Goal: Information Seeking & Learning: Check status

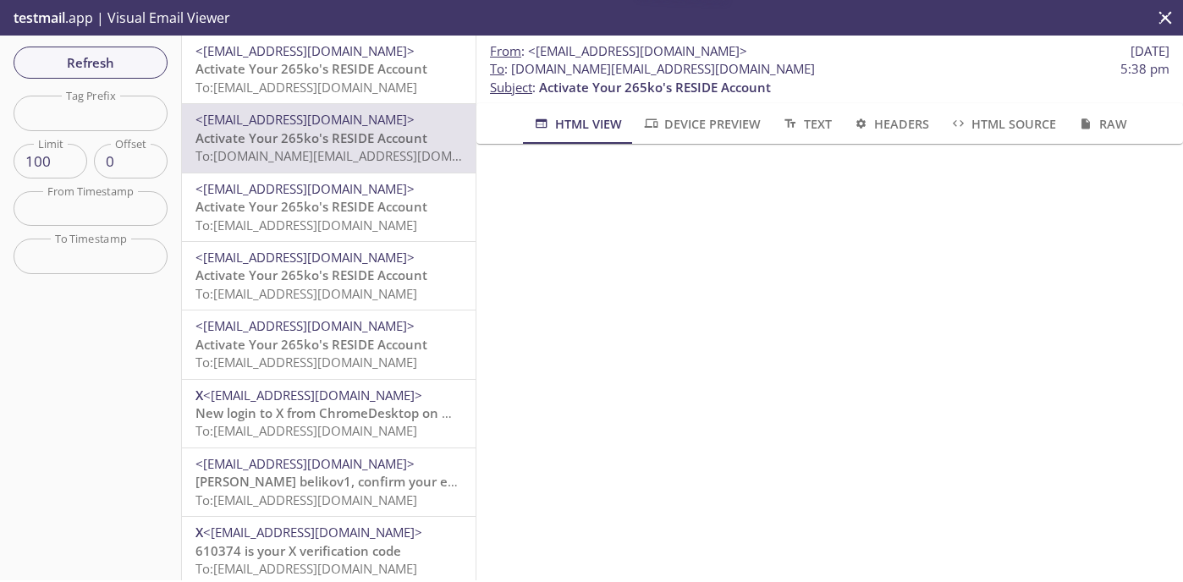
click at [316, 212] on span "Activate Your 265ko's RESIDE Account" at bounding box center [311, 206] width 232 height 17
click at [325, 158] on span "To: [DOMAIN_NAME][EMAIL_ADDRESS][DOMAIN_NAME]" at bounding box center [356, 155] width 322 height 17
click at [329, 108] on div "<[EMAIL_ADDRESS][DOMAIN_NAME]> Activate Your 265ko's RESIDE Account To: [DOMAIN…" at bounding box center [329, 138] width 294 height 68
click at [305, 74] on span "Activate Your 265ko's RESIDE Account" at bounding box center [311, 68] width 232 height 17
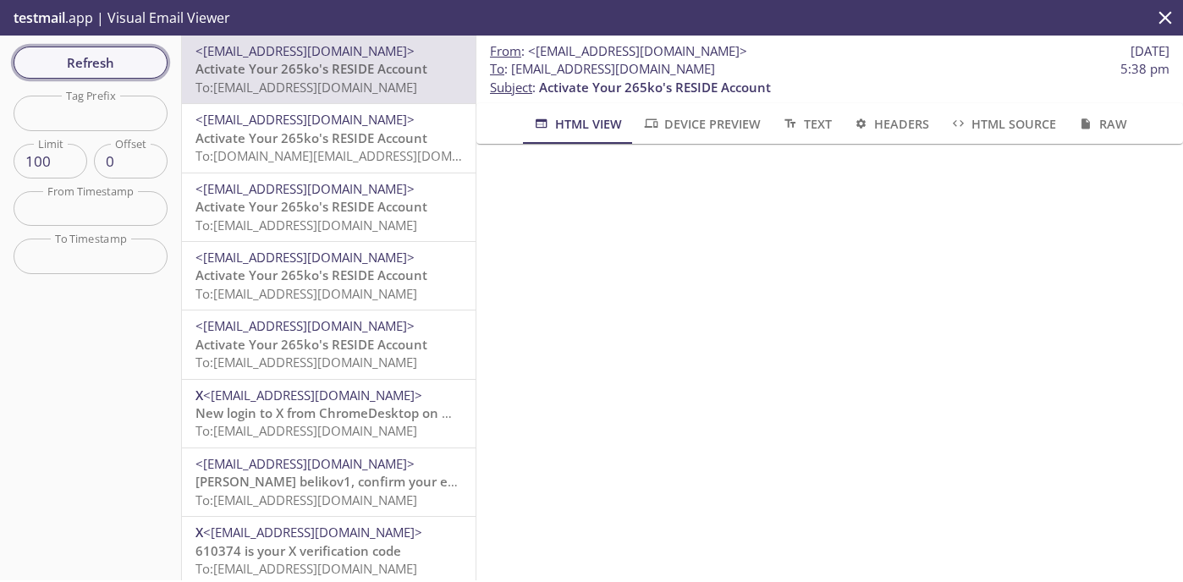
click at [149, 63] on span "Refresh" at bounding box center [90, 63] width 127 height 22
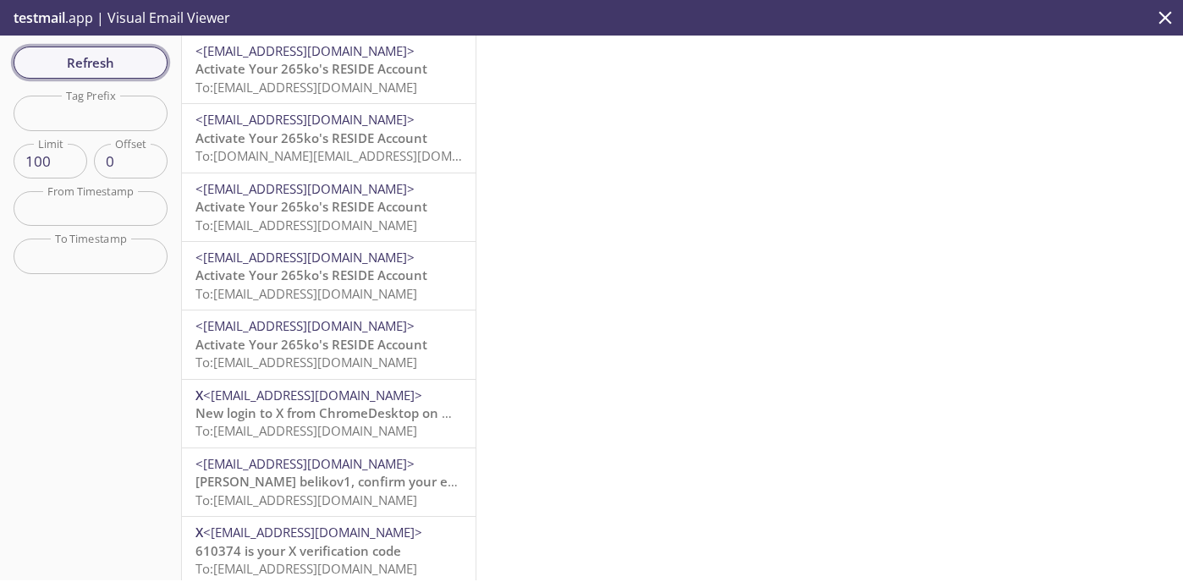
click at [149, 63] on span "Refresh" at bounding box center [90, 63] width 127 height 22
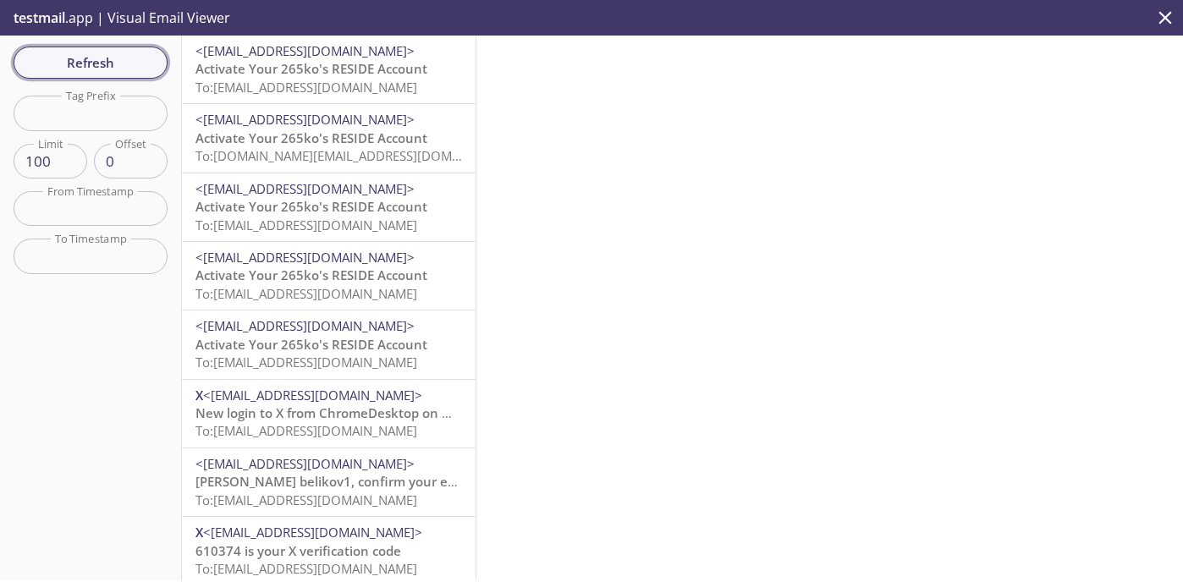
click at [149, 63] on span "Refresh" at bounding box center [90, 63] width 127 height 22
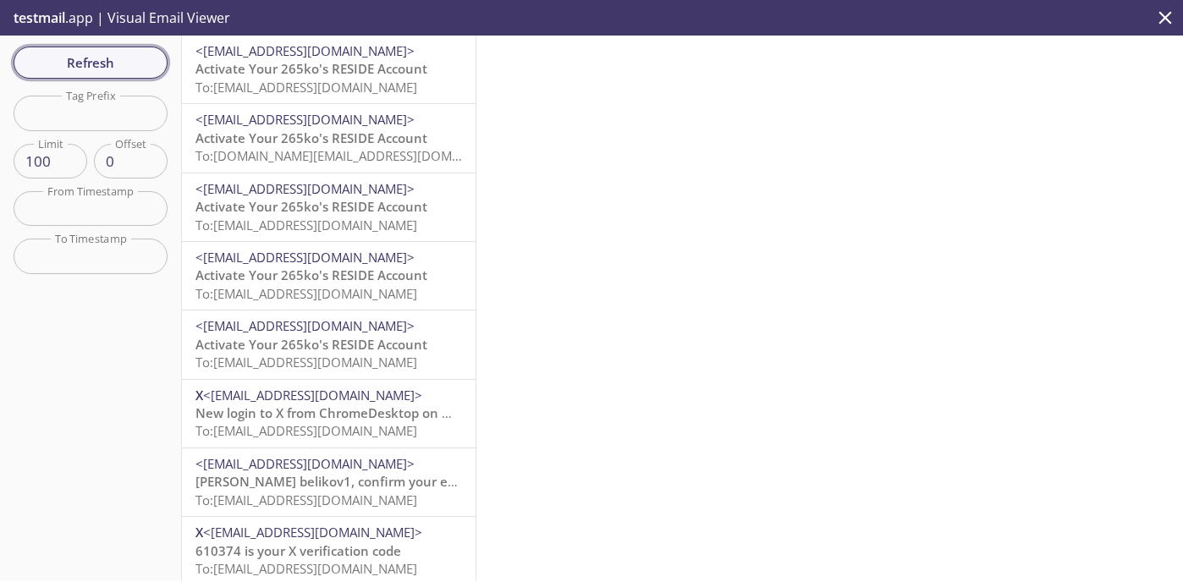
click at [149, 63] on span "Refresh" at bounding box center [90, 63] width 127 height 22
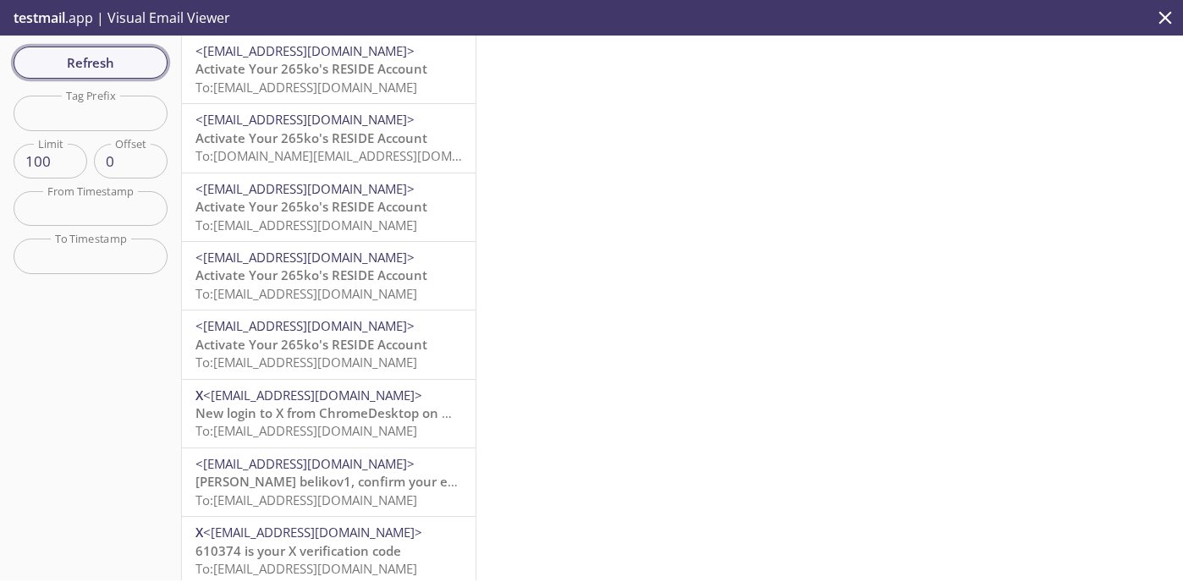
click at [149, 63] on span "Refresh" at bounding box center [90, 63] width 127 height 22
click at [318, 315] on div "<[EMAIL_ADDRESS][DOMAIN_NAME]> Activate Your 265ko's RESIDE Account To: [EMAIL_…" at bounding box center [329, 345] width 294 height 68
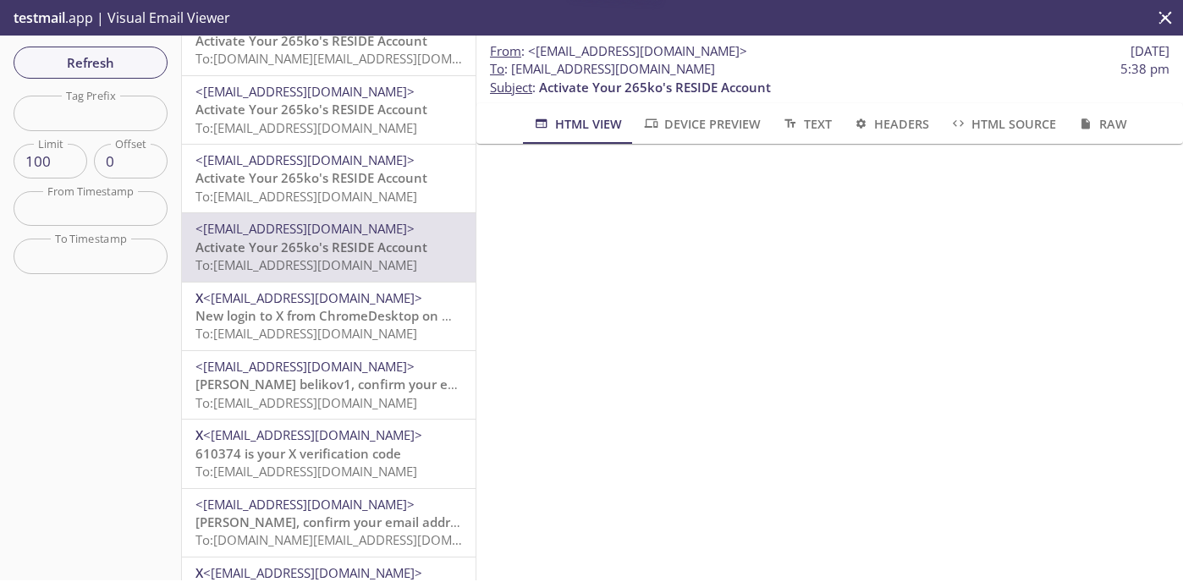
scroll to position [102, 0]
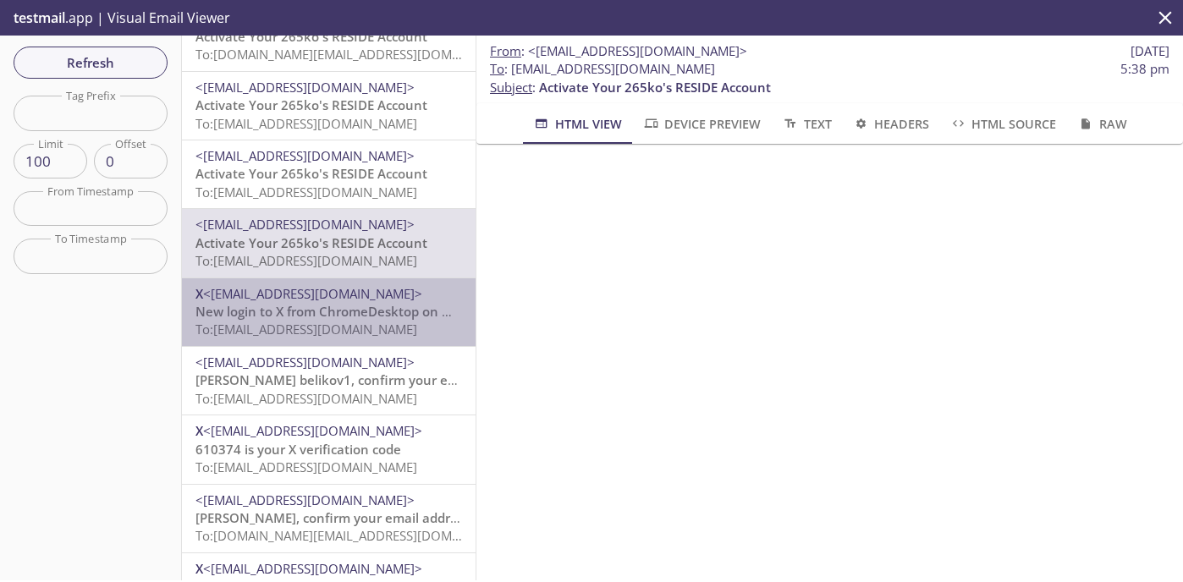
click at [318, 315] on span "New login to X from ChromeDesktop on Mac" at bounding box center [331, 311] width 272 height 17
